Goal: Ask a question

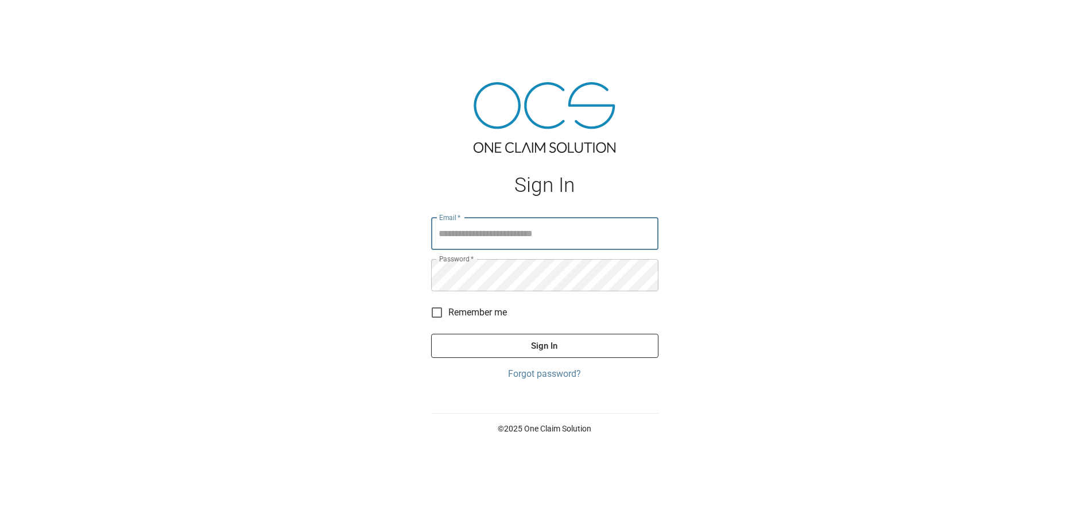
type input "**********"
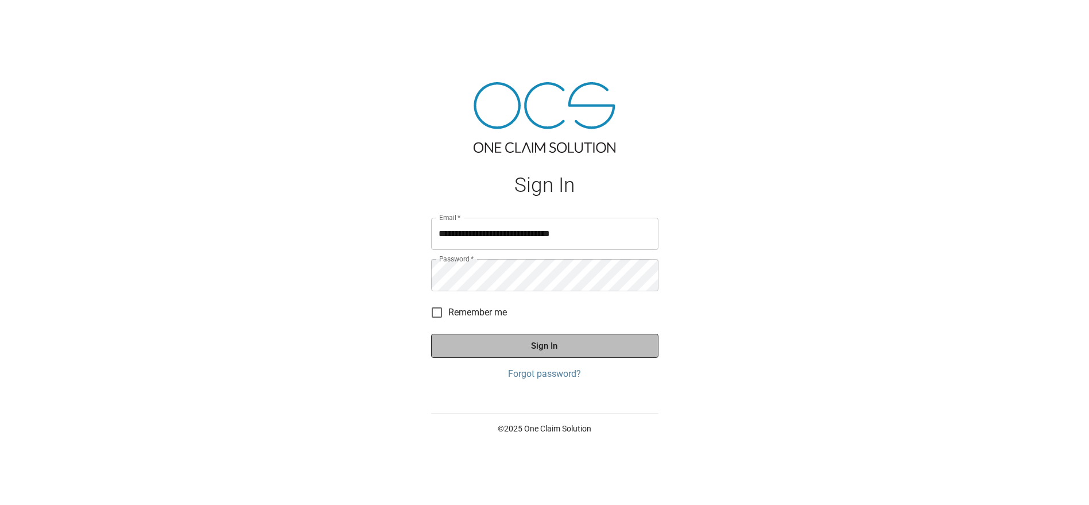
click at [543, 342] on button "Sign In" at bounding box center [544, 346] width 227 height 24
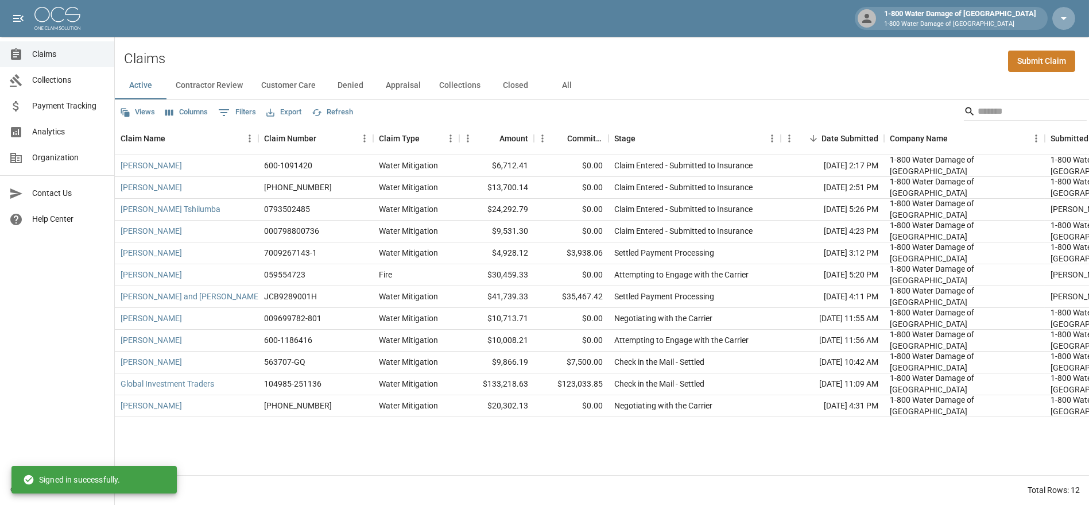
click at [1059, 16] on icon "button" at bounding box center [1064, 18] width 14 height 14
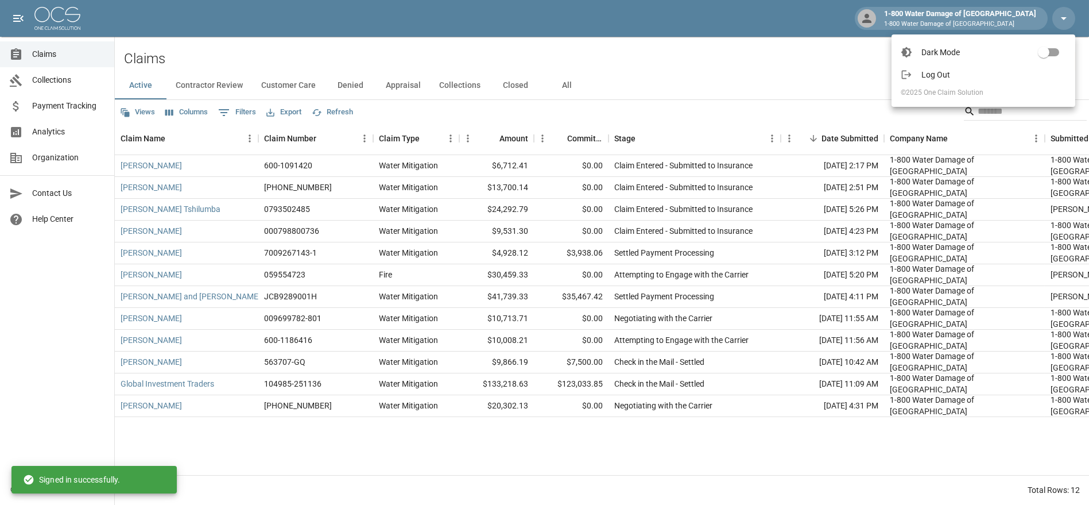
click at [822, 53] on div at bounding box center [544, 252] width 1089 height 505
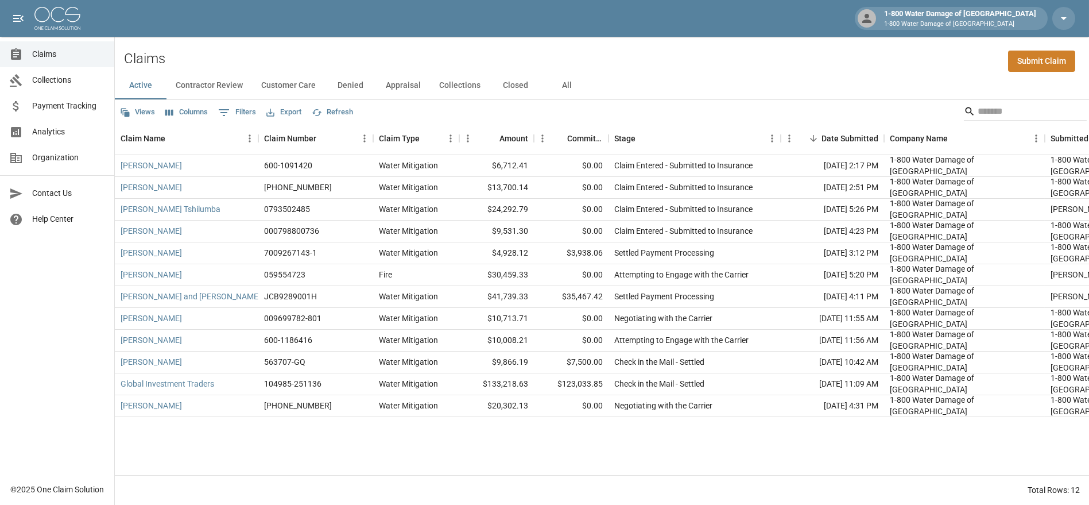
click at [57, 161] on span "Organization" at bounding box center [68, 158] width 73 height 12
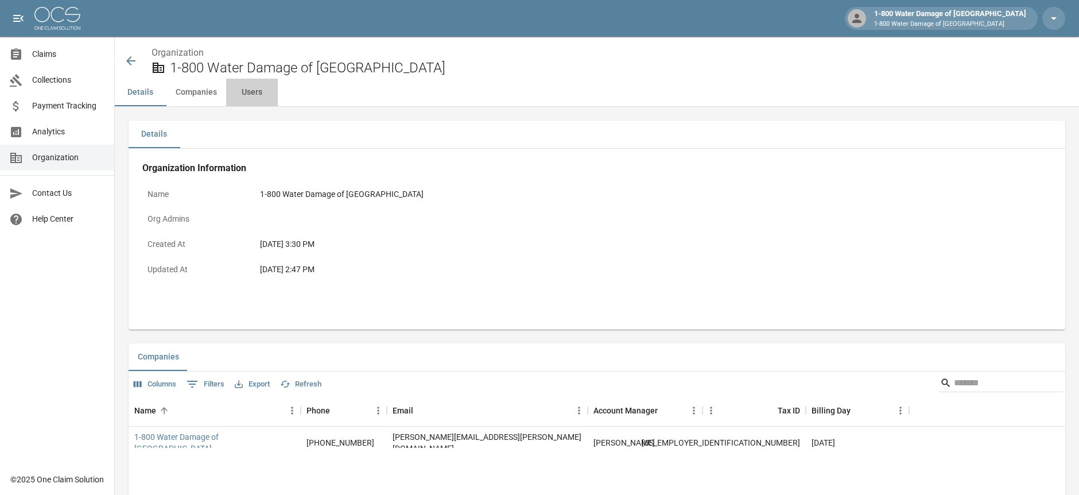
click at [257, 89] on button "Users" at bounding box center [252, 93] width 52 height 28
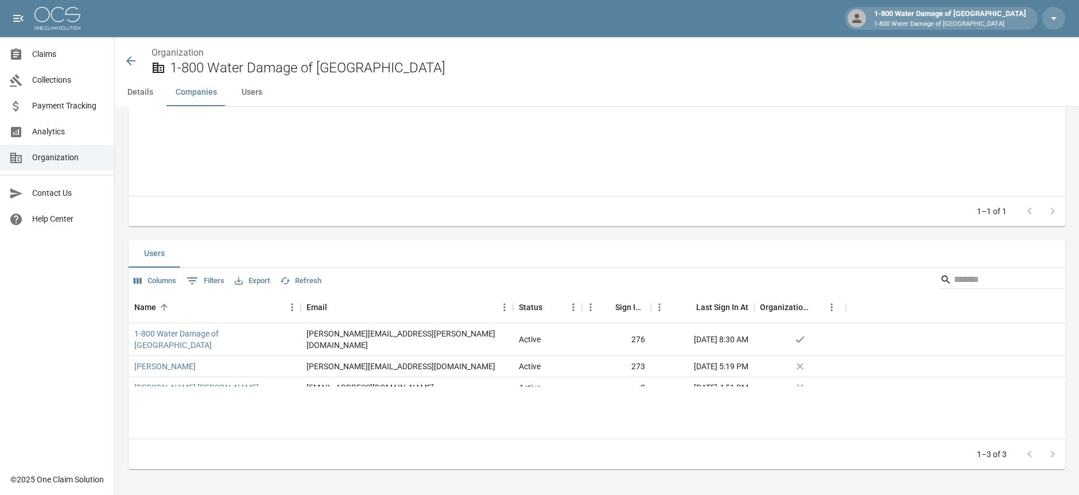
scroll to position [347, 0]
click at [162, 381] on link "[PERSON_NAME] [PERSON_NAME]" at bounding box center [196, 386] width 125 height 11
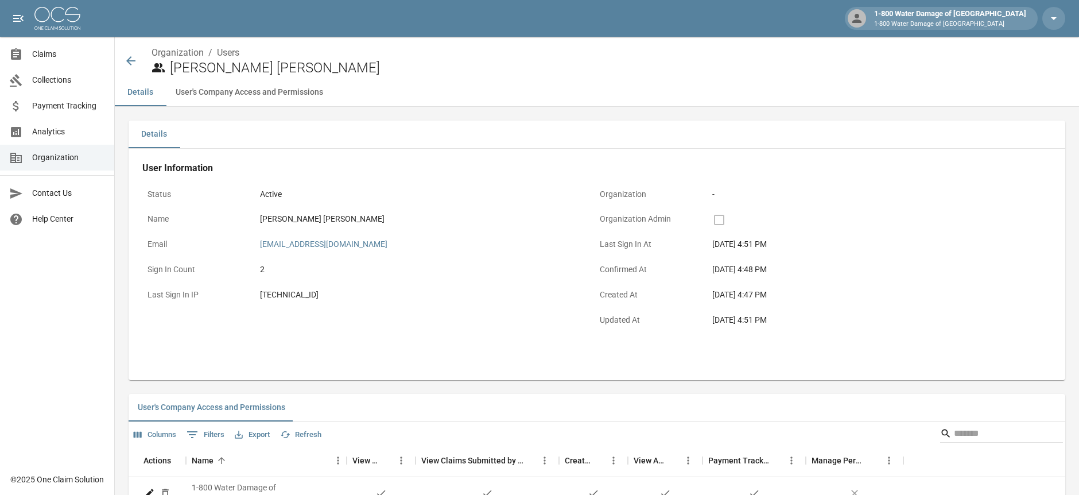
click at [130, 63] on icon at bounding box center [130, 60] width 9 height 9
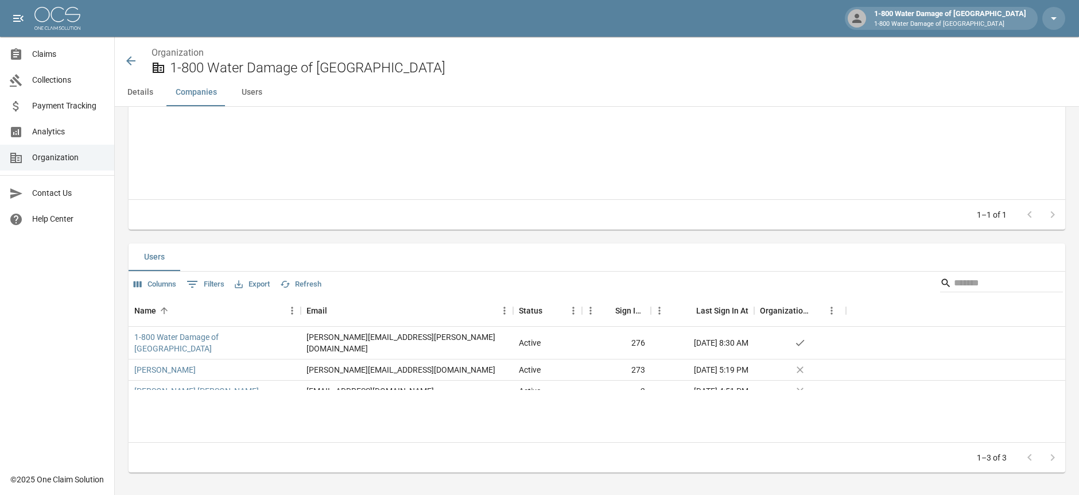
scroll to position [347, 0]
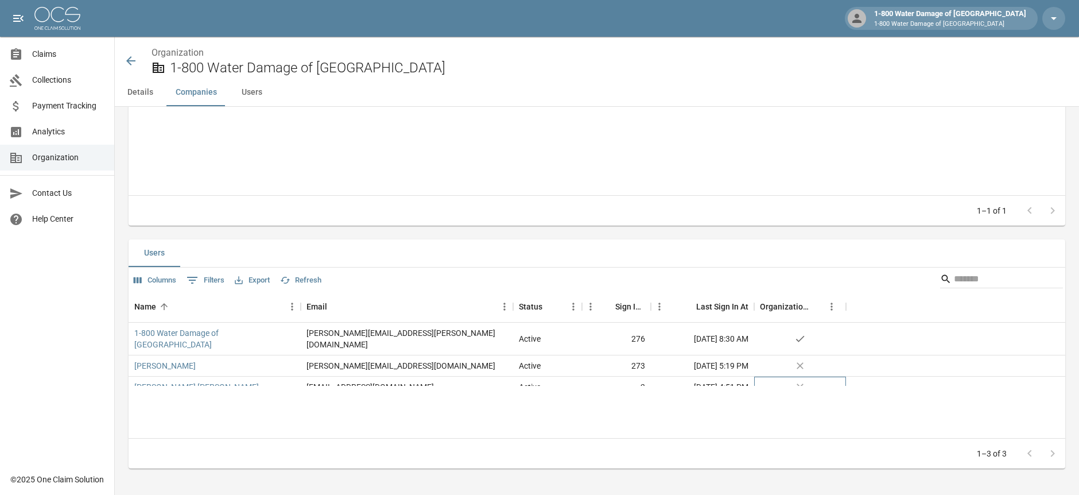
click at [800, 381] on icon "no" at bounding box center [800, 386] width 11 height 11
click at [308, 281] on button "Refresh" at bounding box center [300, 281] width 47 height 18
click at [176, 381] on link "[PERSON_NAME] [PERSON_NAME]" at bounding box center [196, 386] width 125 height 11
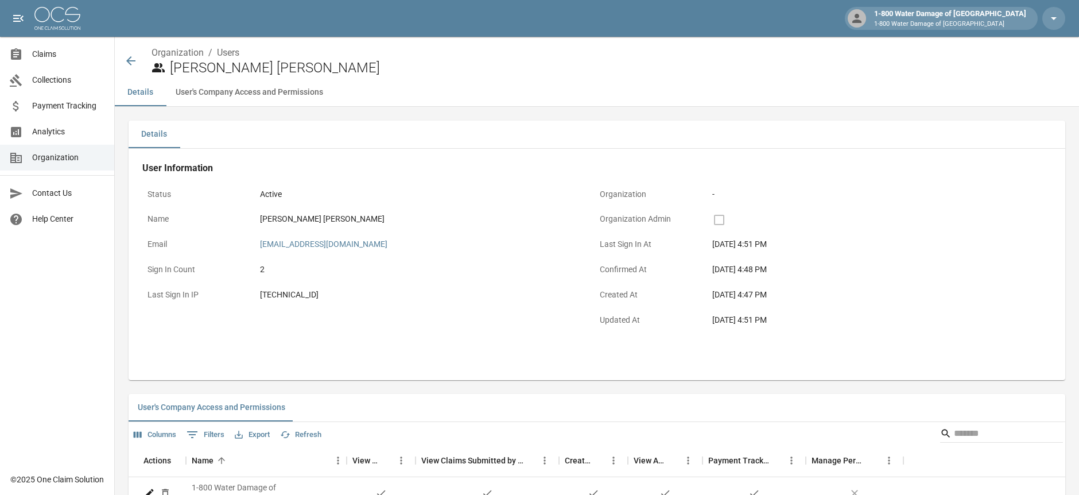
click at [128, 58] on icon at bounding box center [131, 61] width 14 height 14
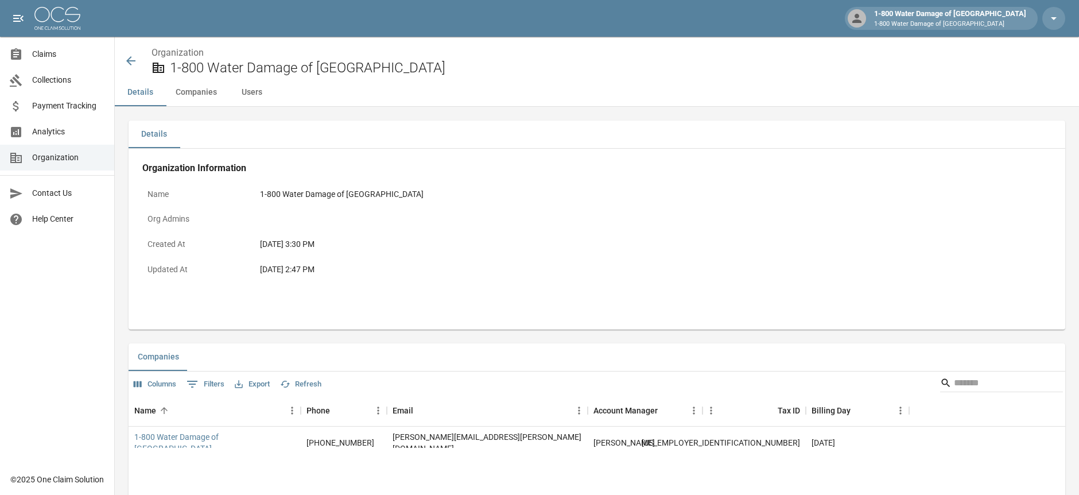
click at [129, 62] on icon at bounding box center [130, 60] width 9 height 9
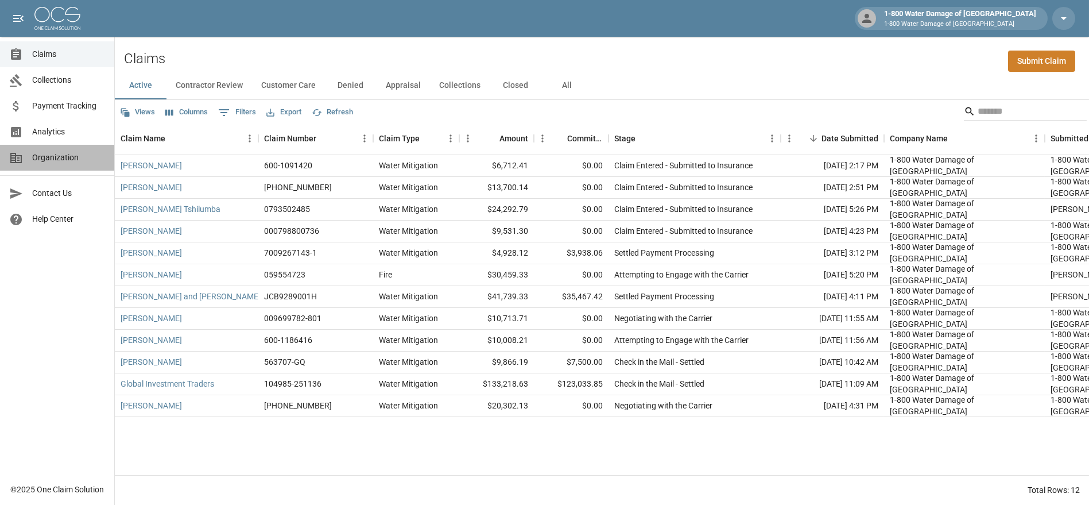
click at [52, 155] on span "Organization" at bounding box center [68, 158] width 73 height 12
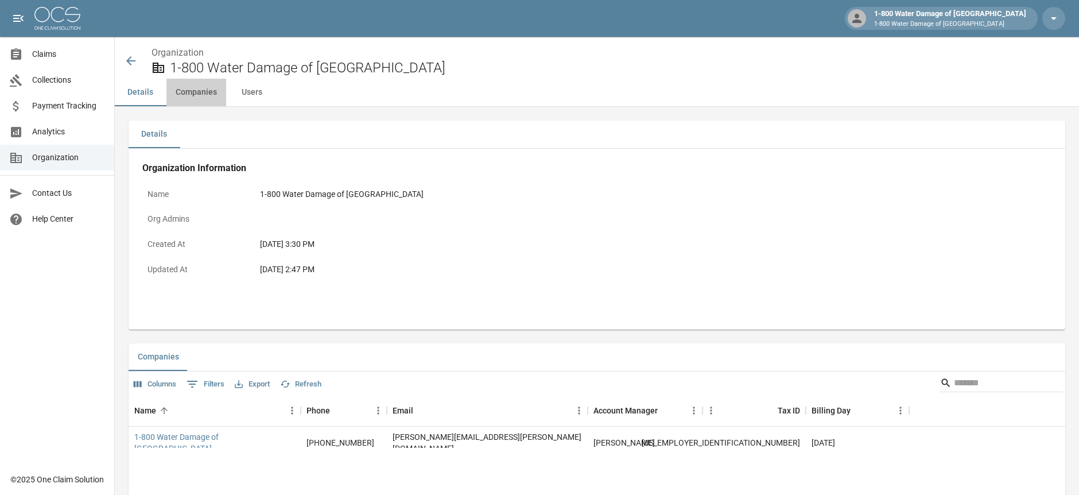
click at [201, 87] on button "Companies" at bounding box center [197, 93] width 60 height 28
click at [252, 92] on button "Users" at bounding box center [252, 93] width 52 height 28
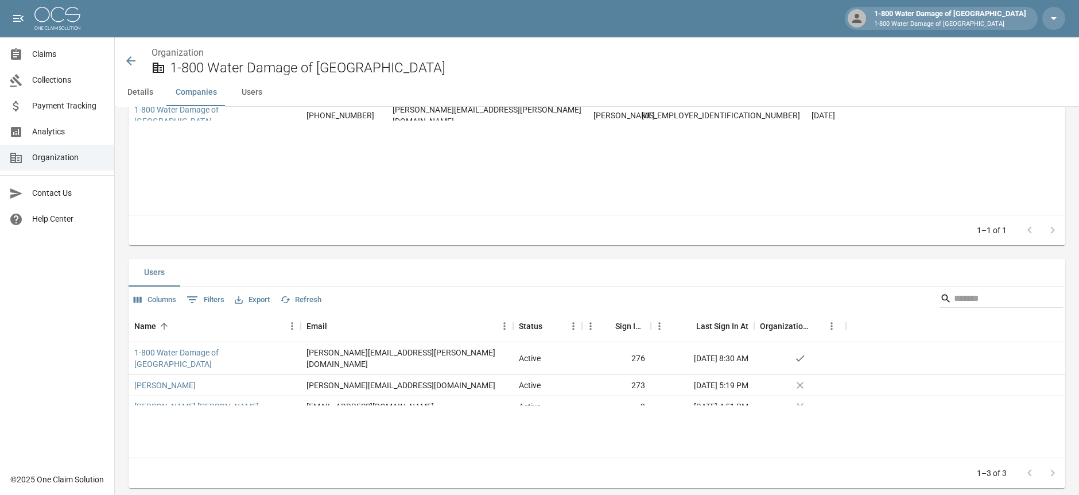
scroll to position [347, 0]
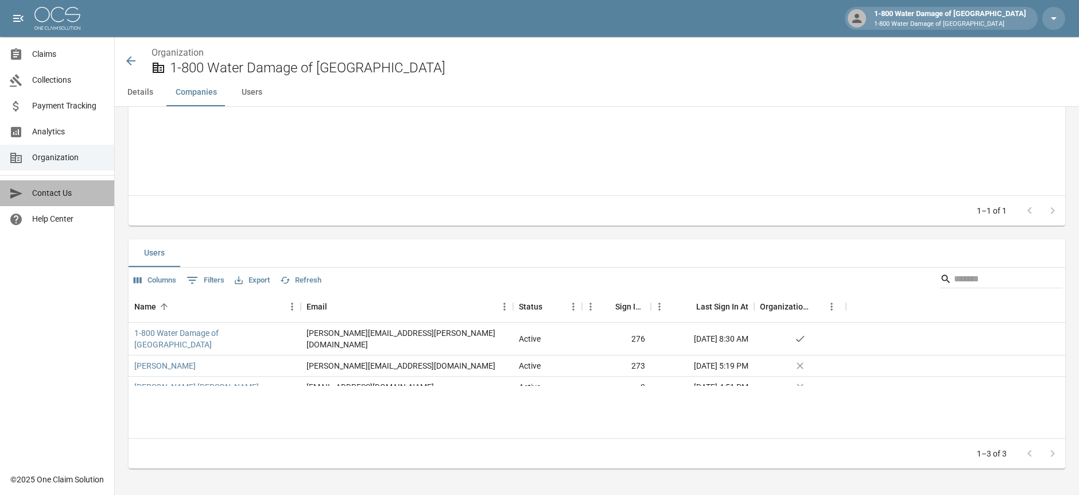
click at [49, 189] on span "Contact Us" at bounding box center [68, 193] width 73 height 12
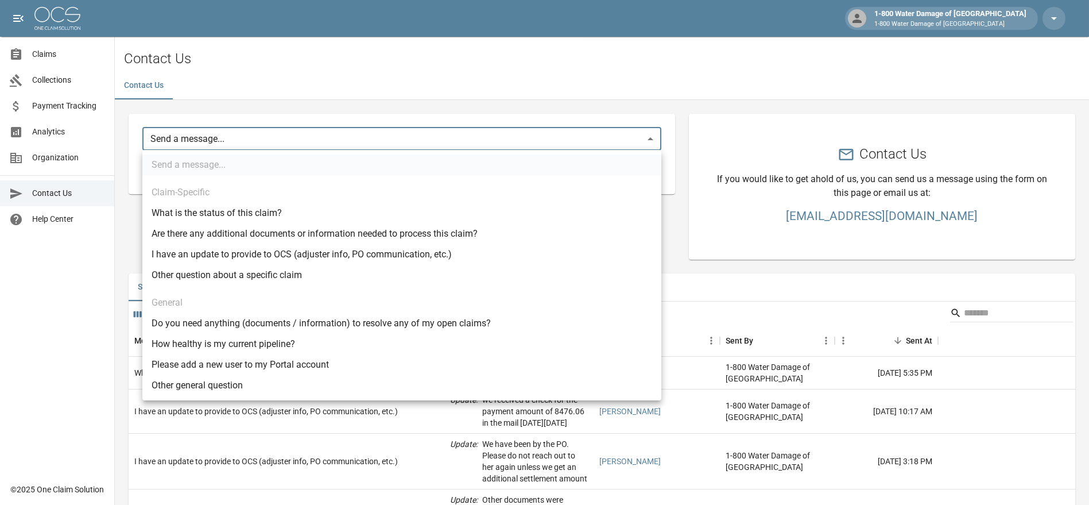
click at [233, 142] on body "1-800 Water Damage of Athens 1-800 Water Damage of [GEOGRAPHIC_DATA] Claims Col…" at bounding box center [544, 351] width 1089 height 702
click at [206, 370] on li "Please add a new user to my Portal account" at bounding box center [401, 364] width 519 height 21
type input "********"
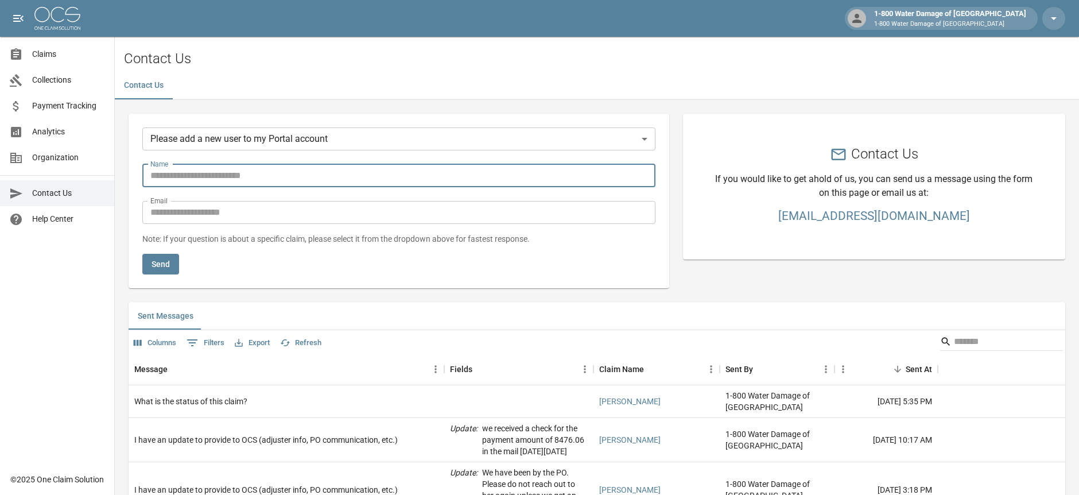
click at [201, 179] on input "Name" at bounding box center [398, 175] width 513 height 23
type input "**********"
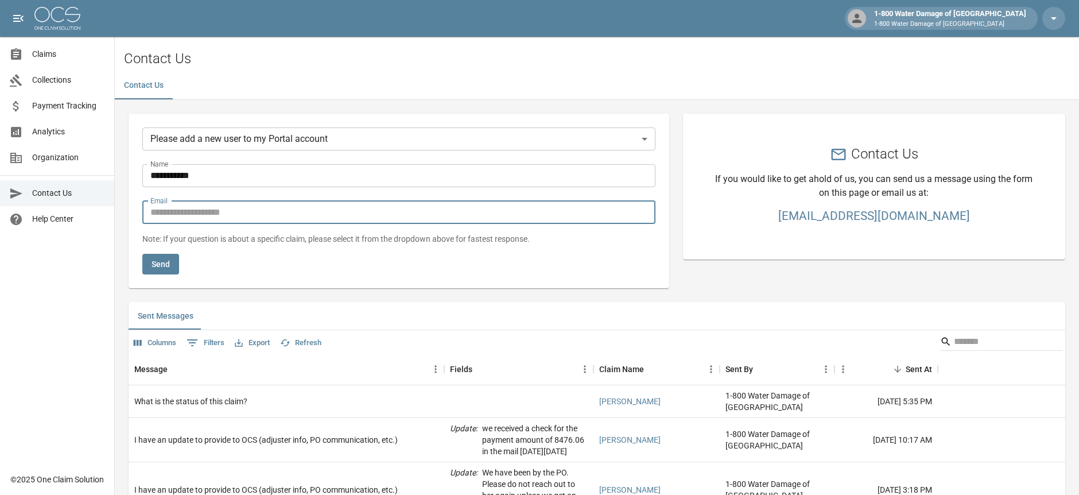
click at [237, 209] on input "Email" at bounding box center [398, 212] width 513 height 23
type input "**********"
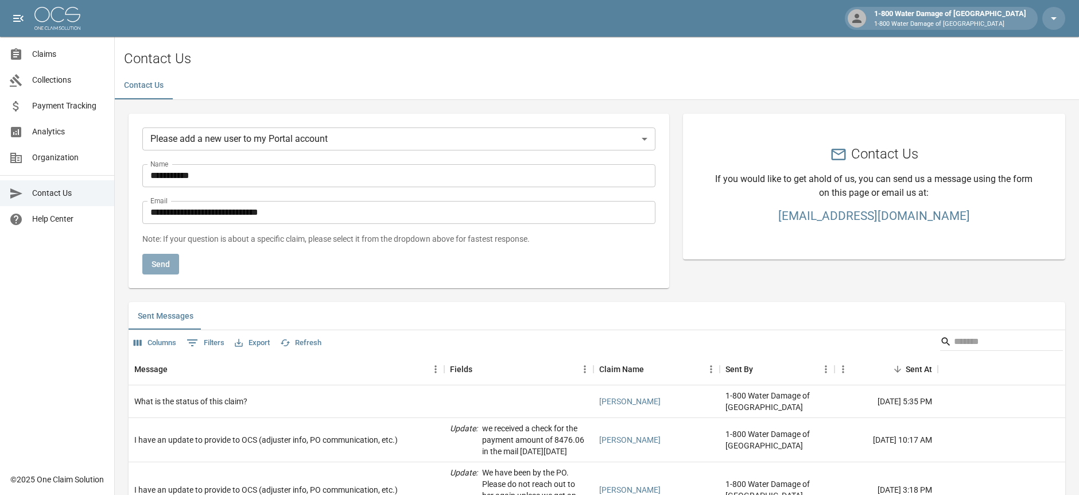
click at [146, 272] on button "Send" at bounding box center [160, 264] width 37 height 21
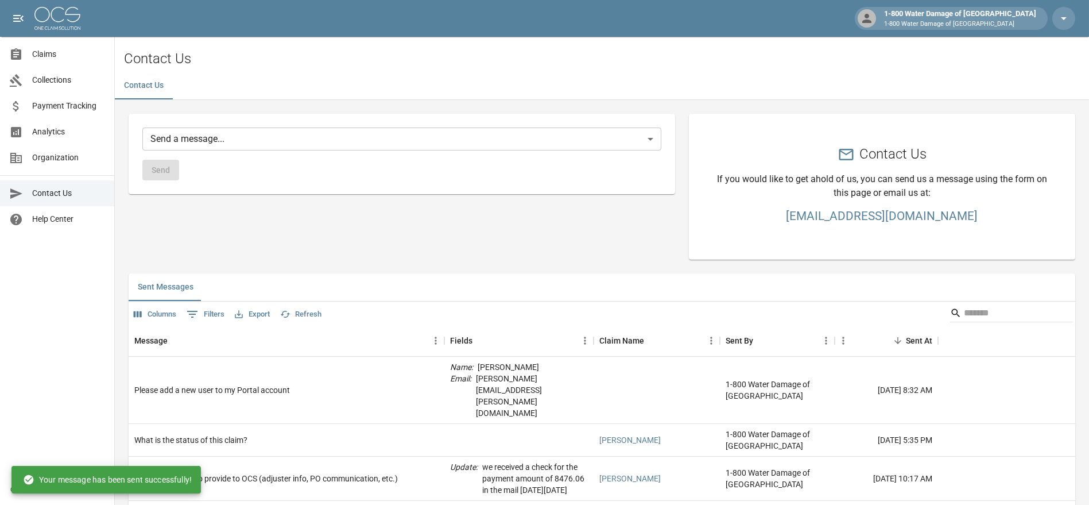
click at [651, 139] on body "1-800 Water Damage of Athens 1-800 Water Damage of [GEOGRAPHIC_DATA] Claims Col…" at bounding box center [544, 351] width 1089 height 702
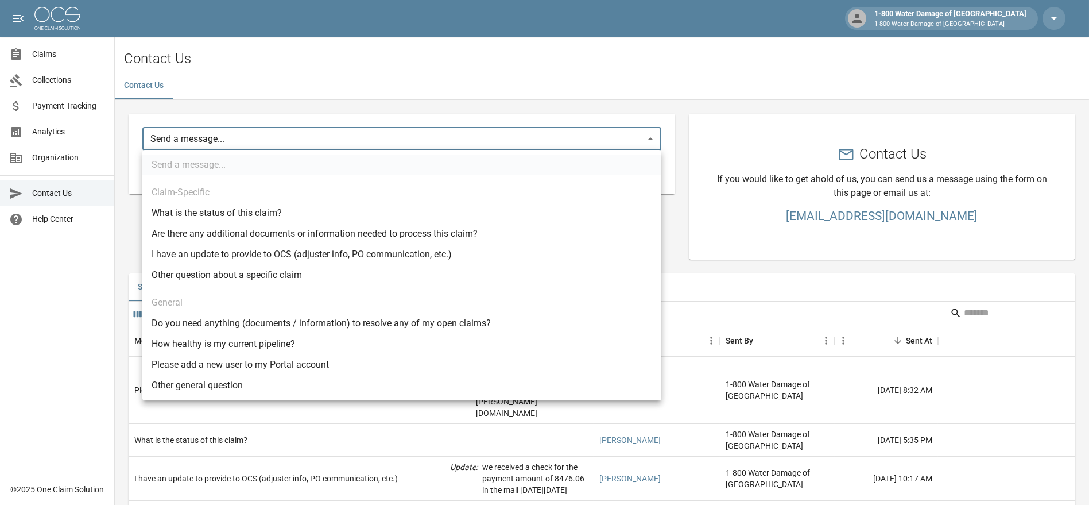
click at [195, 384] on li "Other general question" at bounding box center [401, 385] width 519 height 21
type input "*****"
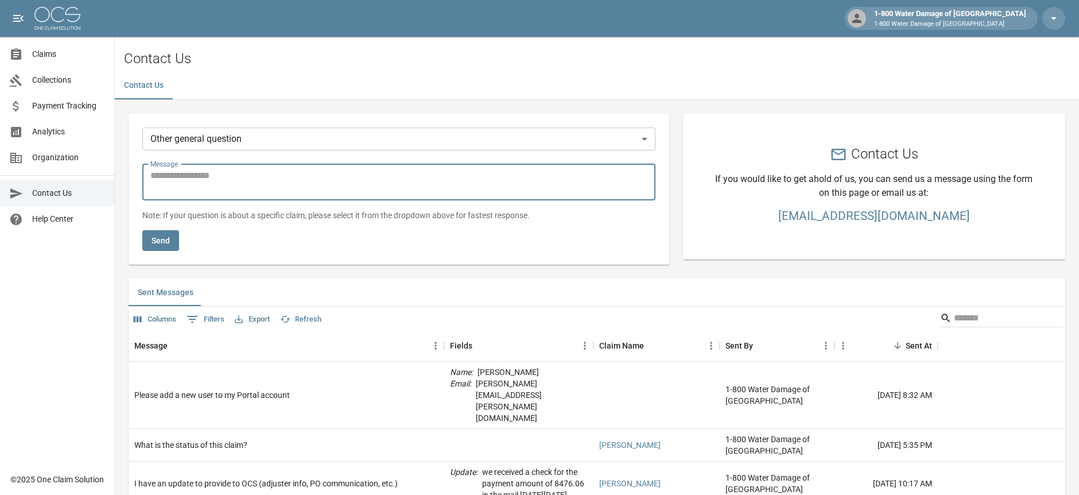
click at [210, 195] on textarea "Message" at bounding box center [398, 182] width 497 height 26
type textarea "**********"
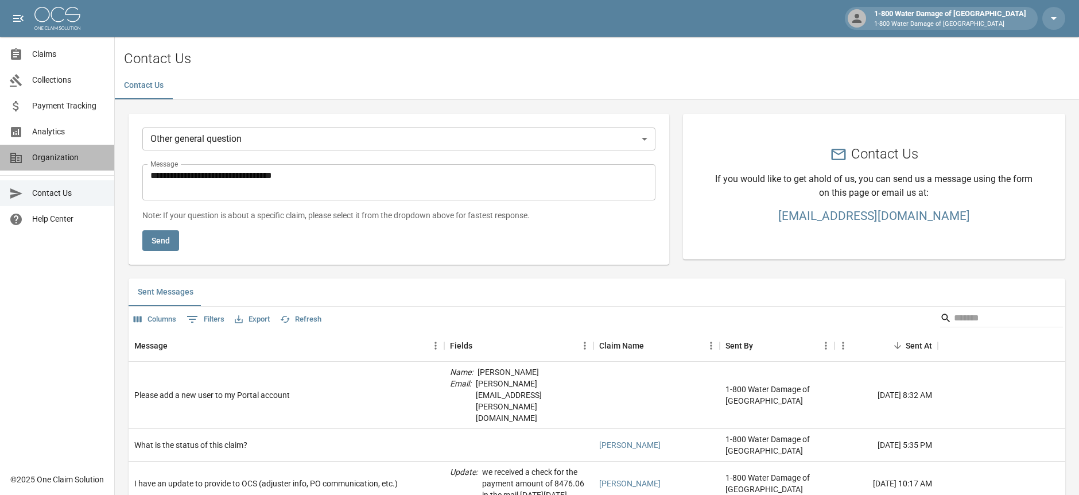
click at [58, 154] on span "Organization" at bounding box center [68, 158] width 73 height 12
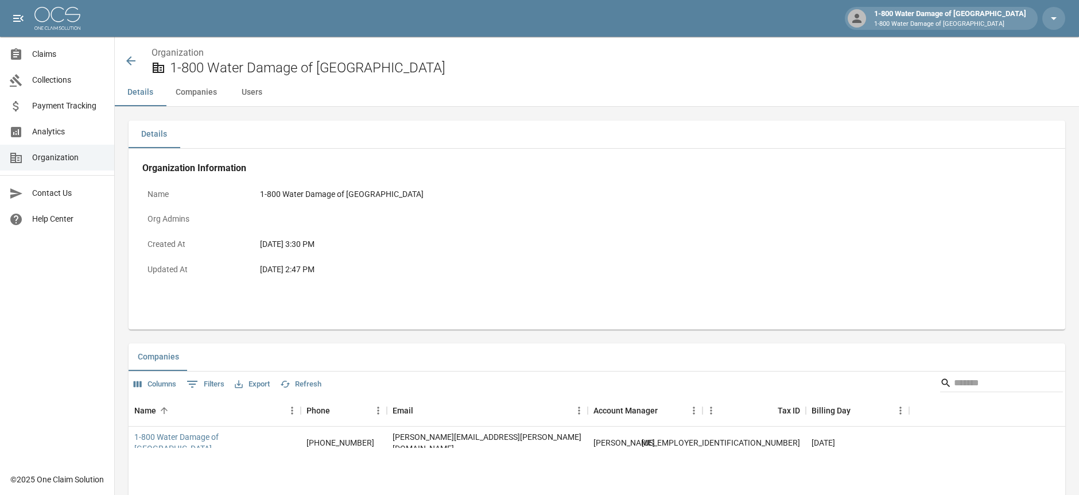
click at [251, 94] on button "Users" at bounding box center [252, 93] width 52 height 28
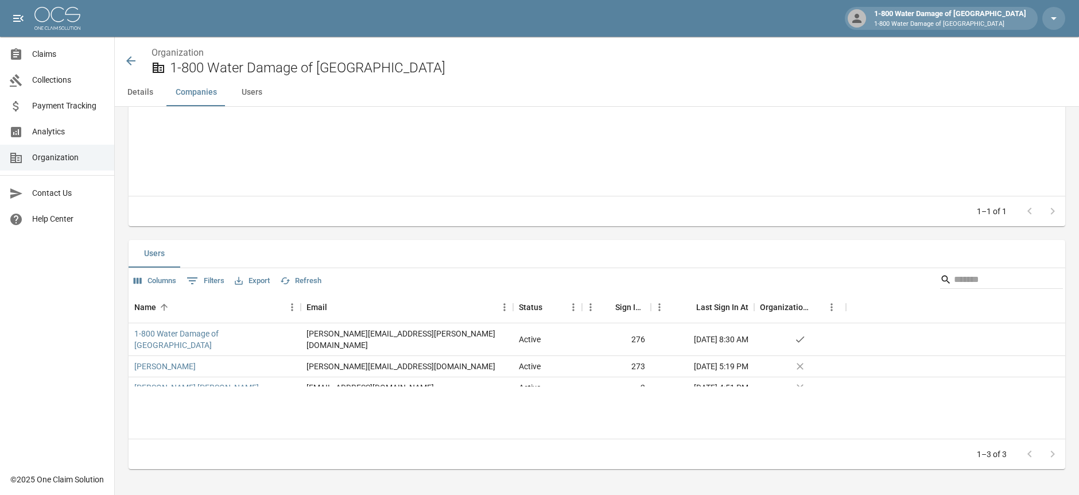
scroll to position [347, 0]
drag, startPoint x: 208, startPoint y: 367, endPoint x: 210, endPoint y: 375, distance: 7.6
click at [210, 377] on div "[PERSON_NAME] [PERSON_NAME]" at bounding box center [215, 387] width 172 height 21
drag, startPoint x: 189, startPoint y: 373, endPoint x: 392, endPoint y: 431, distance: 210.1
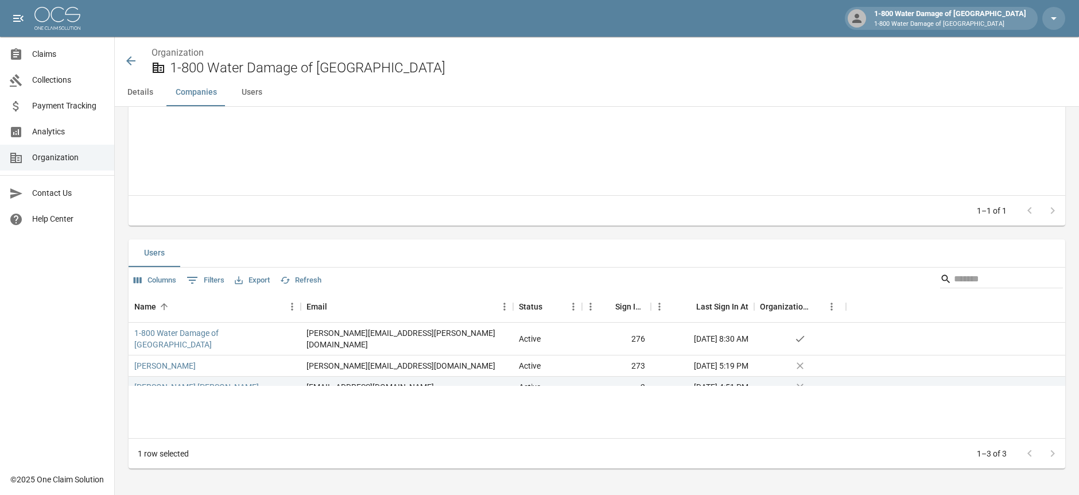
click at [390, 431] on div "Name Email Status Sign In Count Last Sign In At Organization Admin 1-800 Water …" at bounding box center [597, 365] width 937 height 148
drag, startPoint x: 400, startPoint y: 375, endPoint x: 361, endPoint y: 415, distance: 56.0
click at [307, 381] on div "[EMAIL_ADDRESS][DOMAIN_NAME]" at bounding box center [370, 386] width 127 height 11
click at [365, 416] on div "Name Email Status Sign In Count Last Sign In At Organization Admin 1-800 Water …" at bounding box center [597, 365] width 937 height 148
drag, startPoint x: 207, startPoint y: 371, endPoint x: 134, endPoint y: 372, distance: 72.9
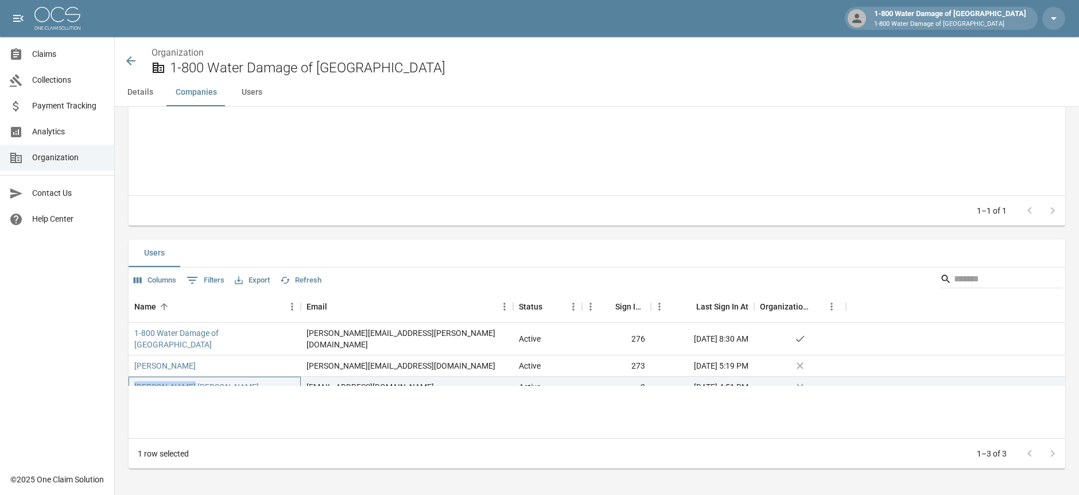
click at [134, 377] on div "[PERSON_NAME] [PERSON_NAME]" at bounding box center [215, 387] width 172 height 21
copy link "[PERSON_NAME] [PERSON_NAME]"
click at [59, 204] on link "Contact Us" at bounding box center [57, 193] width 114 height 26
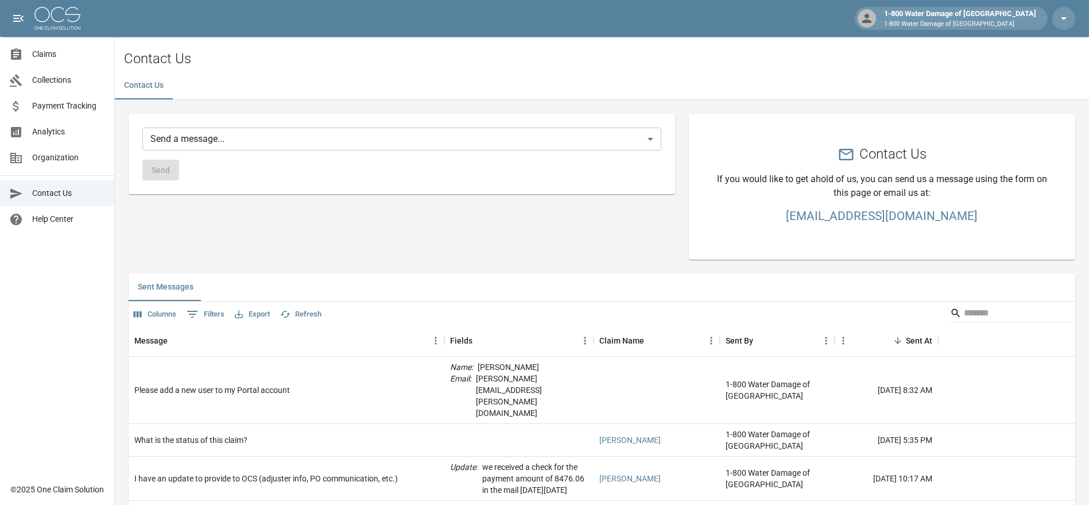
click at [222, 138] on body "1-800 Water Damage of Athens 1-800 Water Damage of [GEOGRAPHIC_DATA] Claims Col…" at bounding box center [544, 351] width 1089 height 702
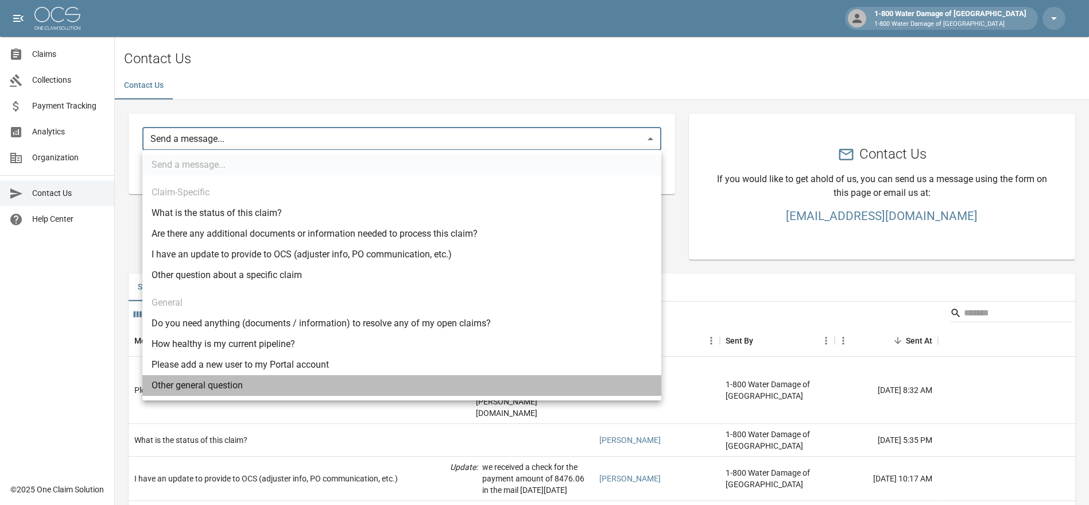
click at [221, 385] on li "Other general question" at bounding box center [401, 385] width 519 height 21
type input "*****"
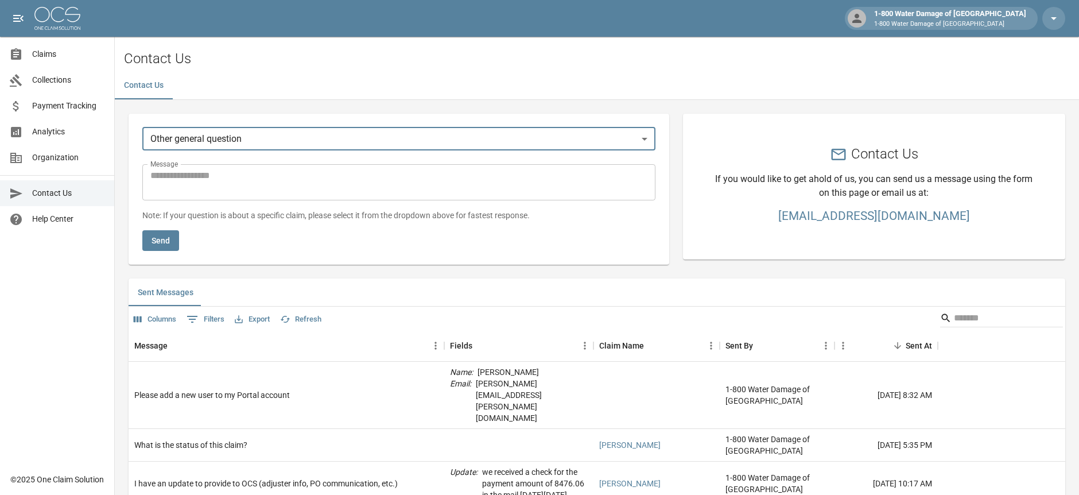
click at [186, 179] on textarea "Message" at bounding box center [398, 182] width 497 height 26
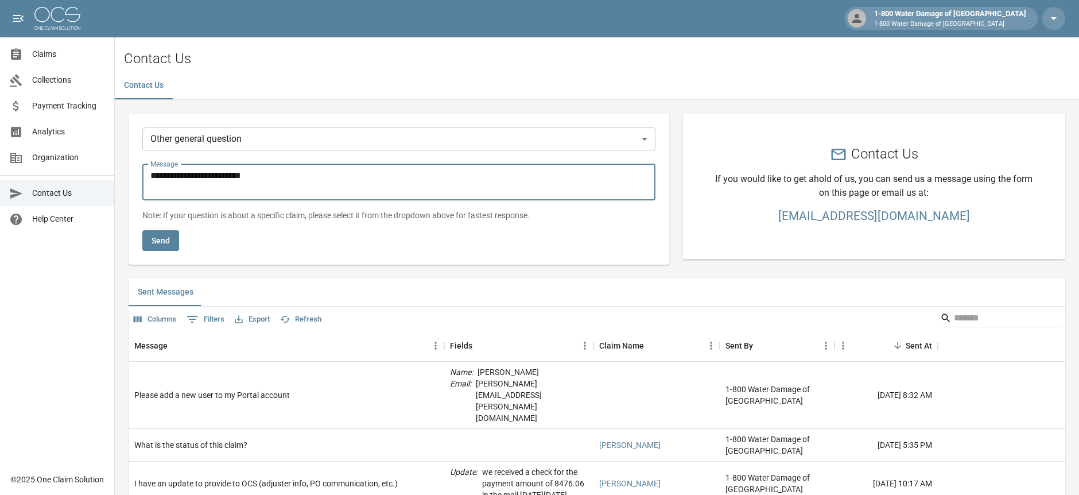
paste textarea "**********"
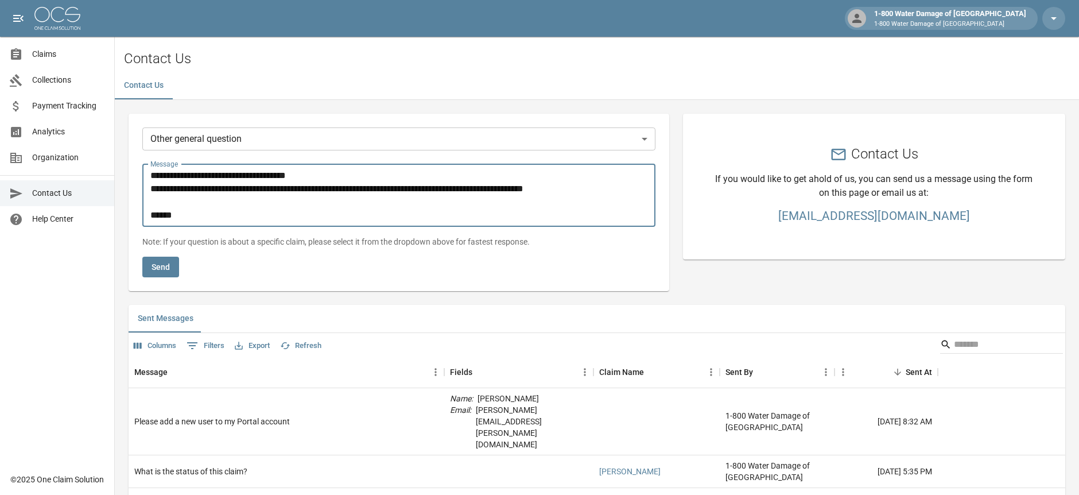
type textarea "**********"
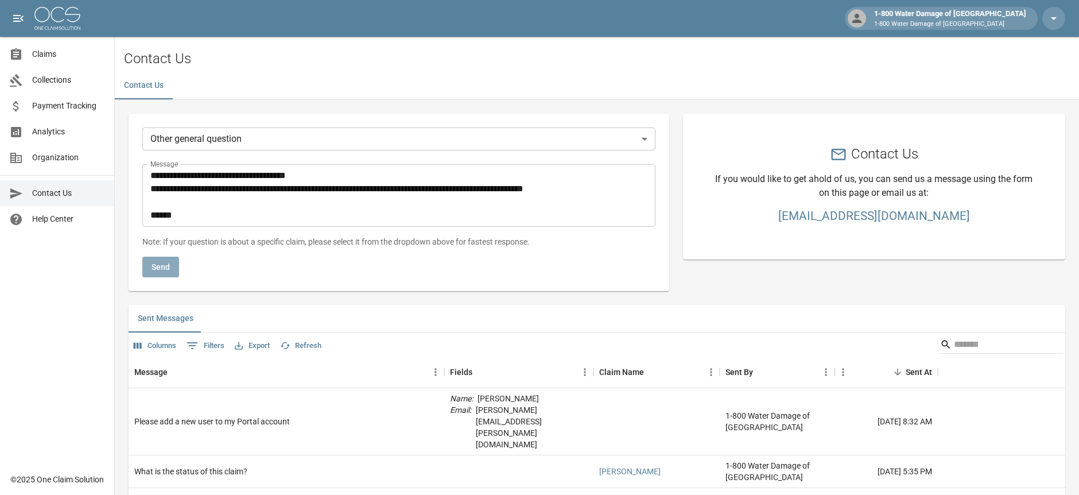
click at [154, 273] on button "Send" at bounding box center [160, 267] width 37 height 21
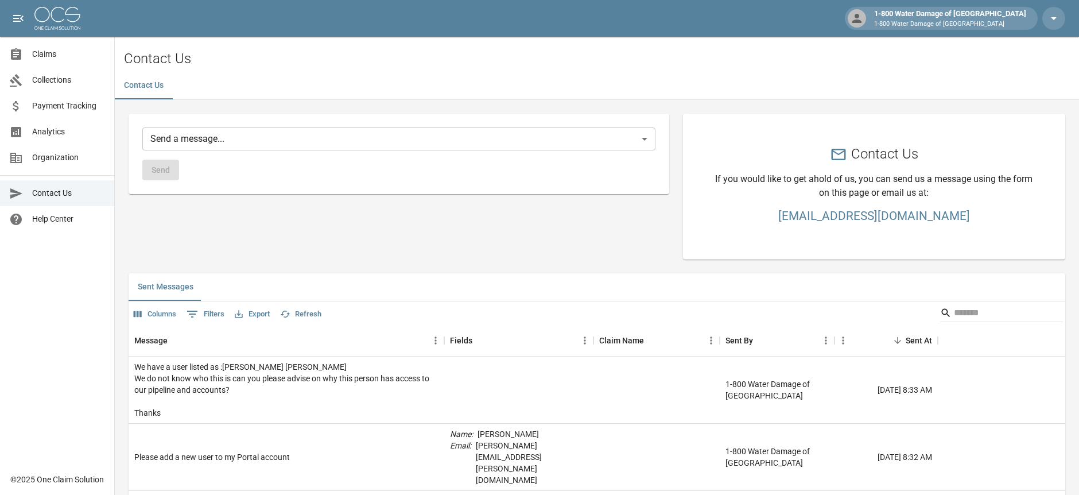
click at [56, 52] on span "Claims" at bounding box center [68, 54] width 73 height 12
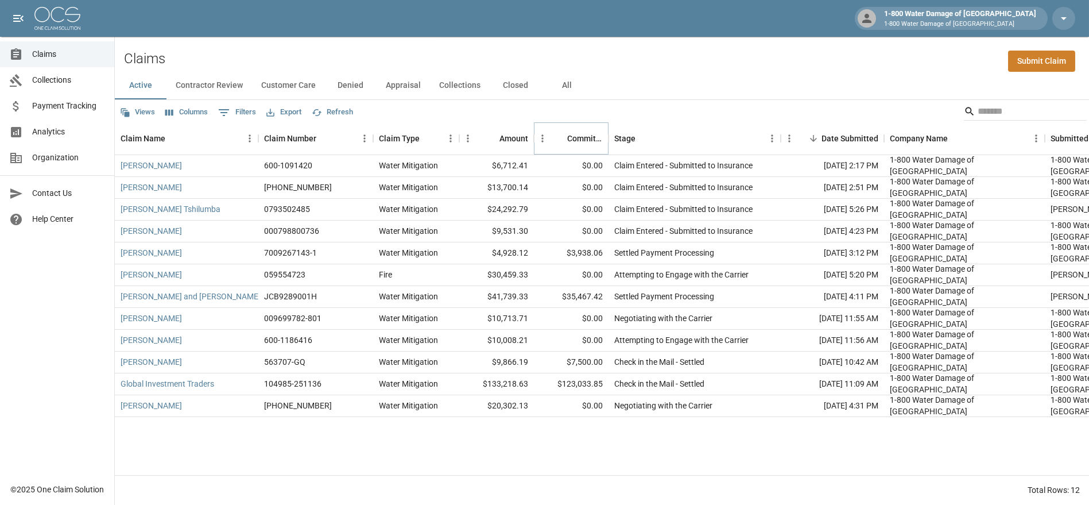
click at [560, 142] on icon "Sort" at bounding box center [559, 138] width 10 height 10
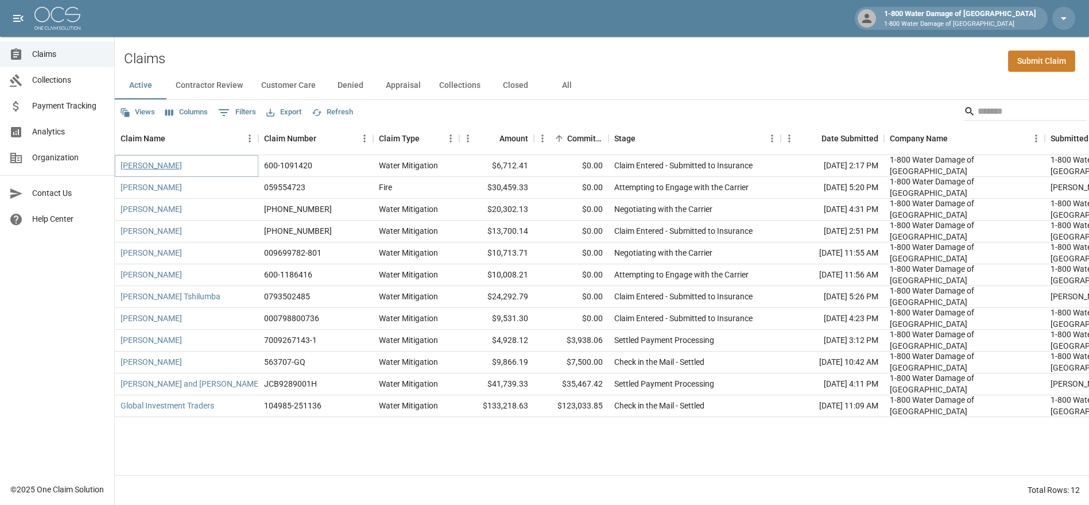
click at [142, 167] on link "[PERSON_NAME]" at bounding box center [151, 165] width 61 height 11
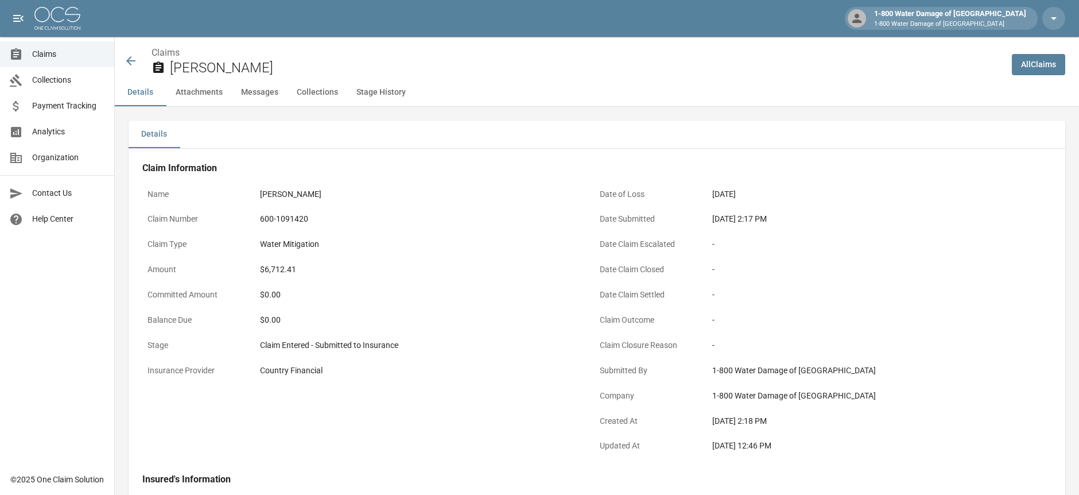
click at [131, 56] on icon at bounding box center [131, 61] width 14 height 14
